Goal: Contribute content: Contribute content

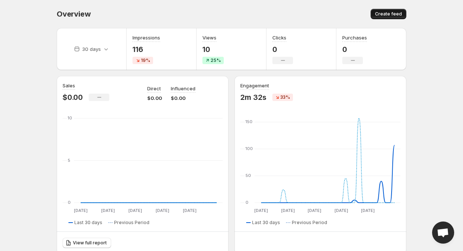
click at [381, 16] on span "Create feed" at bounding box center [388, 14] width 27 height 6
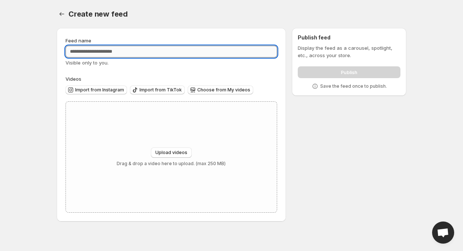
click at [170, 53] on input "Feed name" at bounding box center [171, 52] width 212 height 12
type input "*******"
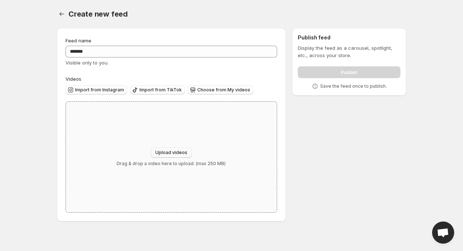
click at [175, 155] on span "Upload videos" at bounding box center [171, 152] width 32 height 6
type input "**********"
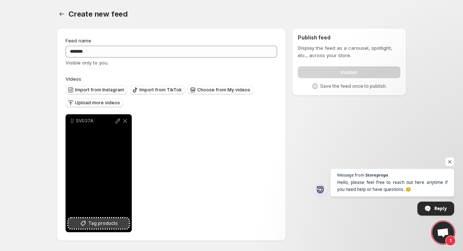
click at [107, 222] on span "Tag products" at bounding box center [102, 222] width 29 height 7
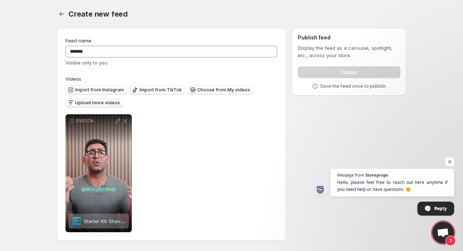
click at [98, 102] on span "Upload more videos" at bounding box center [97, 103] width 45 height 6
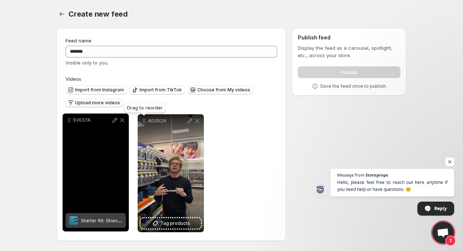
drag, startPoint x: 145, startPoint y: 121, endPoint x: 70, endPoint y: 120, distance: 75.1
click at [70, 120] on icon at bounding box center [70, 120] width 1 height 1
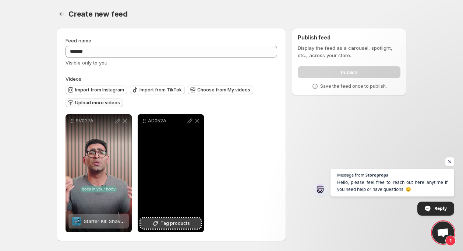
click at [169, 226] on span "Tag products" at bounding box center [174, 222] width 29 height 7
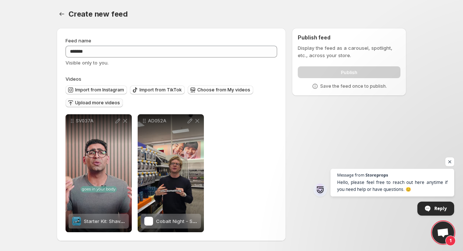
click at [97, 103] on span "Upload more videos" at bounding box center [97, 103] width 45 height 6
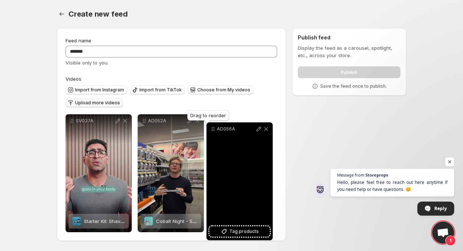
drag, startPoint x: 72, startPoint y: 121, endPoint x: 213, endPoint y: 129, distance: 141.2
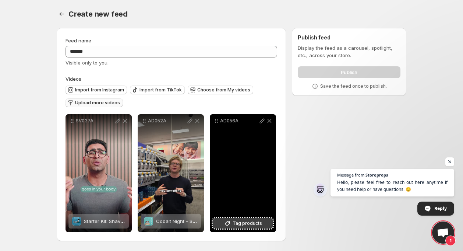
click at [244, 223] on span "Tag products" at bounding box center [247, 222] width 29 height 7
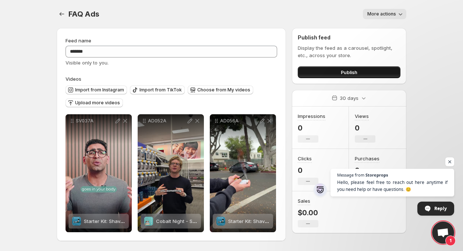
click at [350, 70] on span "Publish" at bounding box center [349, 71] width 17 height 7
click at [391, 16] on span "More actions" at bounding box center [381, 14] width 29 height 6
click at [427, 3] on body "Home Feeds Videos Subscription Settings FAQ Ads. This page is ready FAQ Ads Mor…" at bounding box center [231, 125] width 463 height 251
click at [323, 70] on button "Publish" at bounding box center [349, 72] width 103 height 12
click at [60, 16] on icon "Settings" at bounding box center [61, 13] width 7 height 7
